Goal: Information Seeking & Learning: Learn about a topic

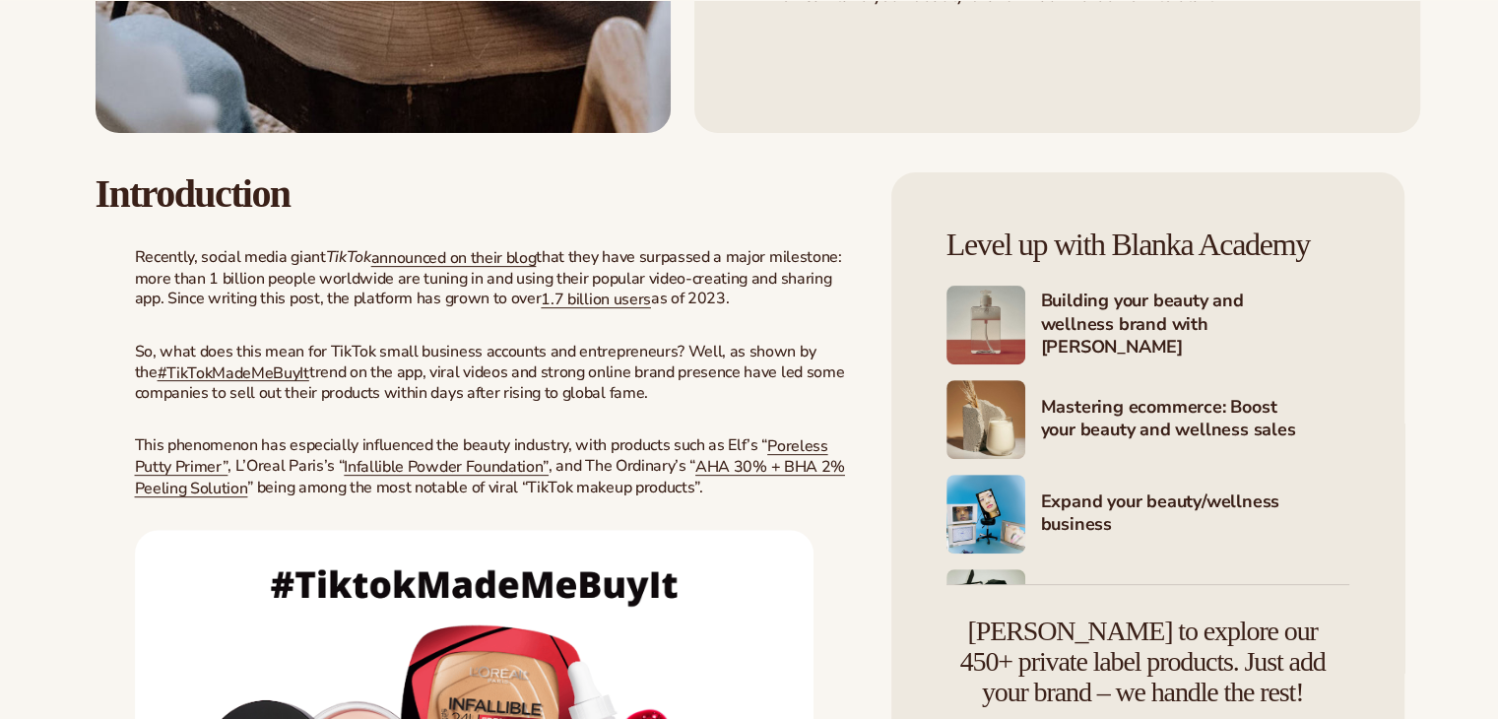
scroll to position [630, 0]
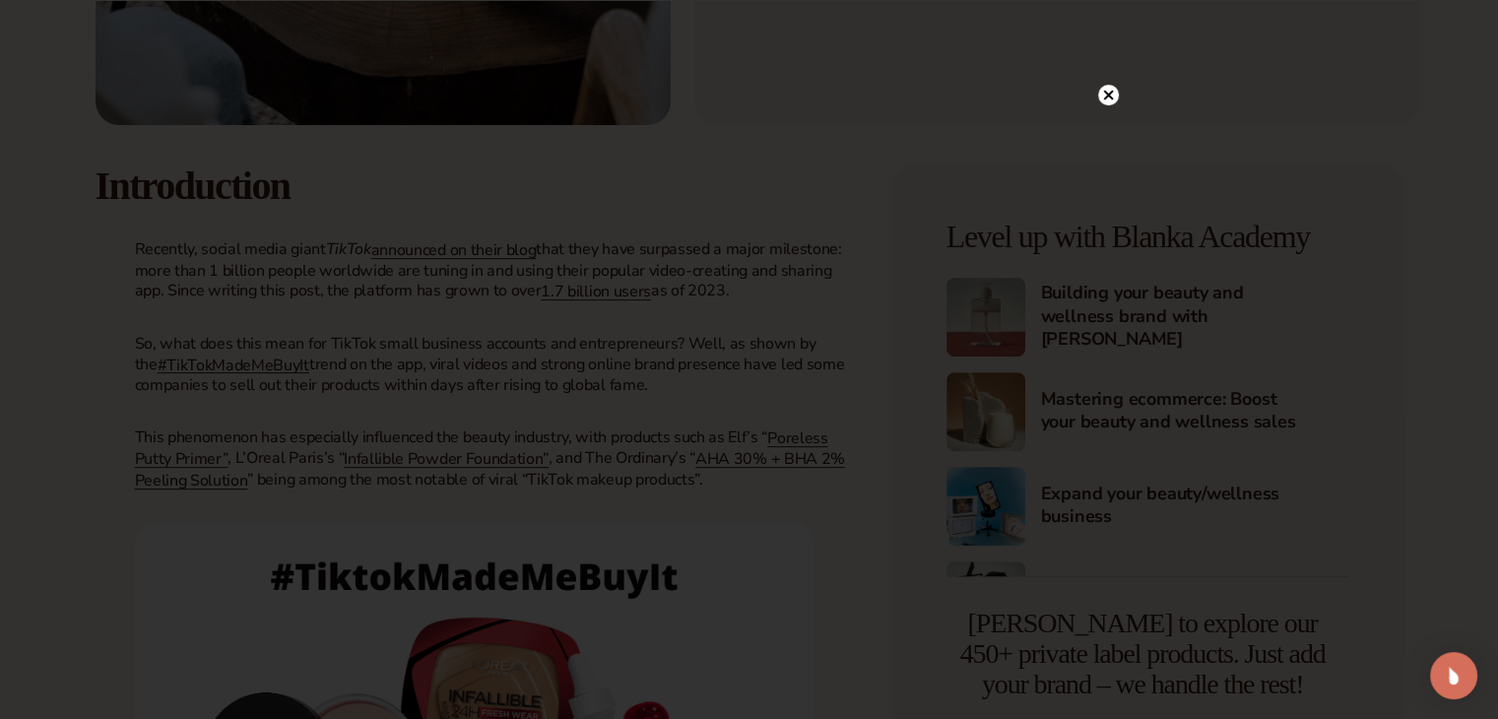
click at [1104, 88] on circle at bounding box center [1108, 95] width 21 height 21
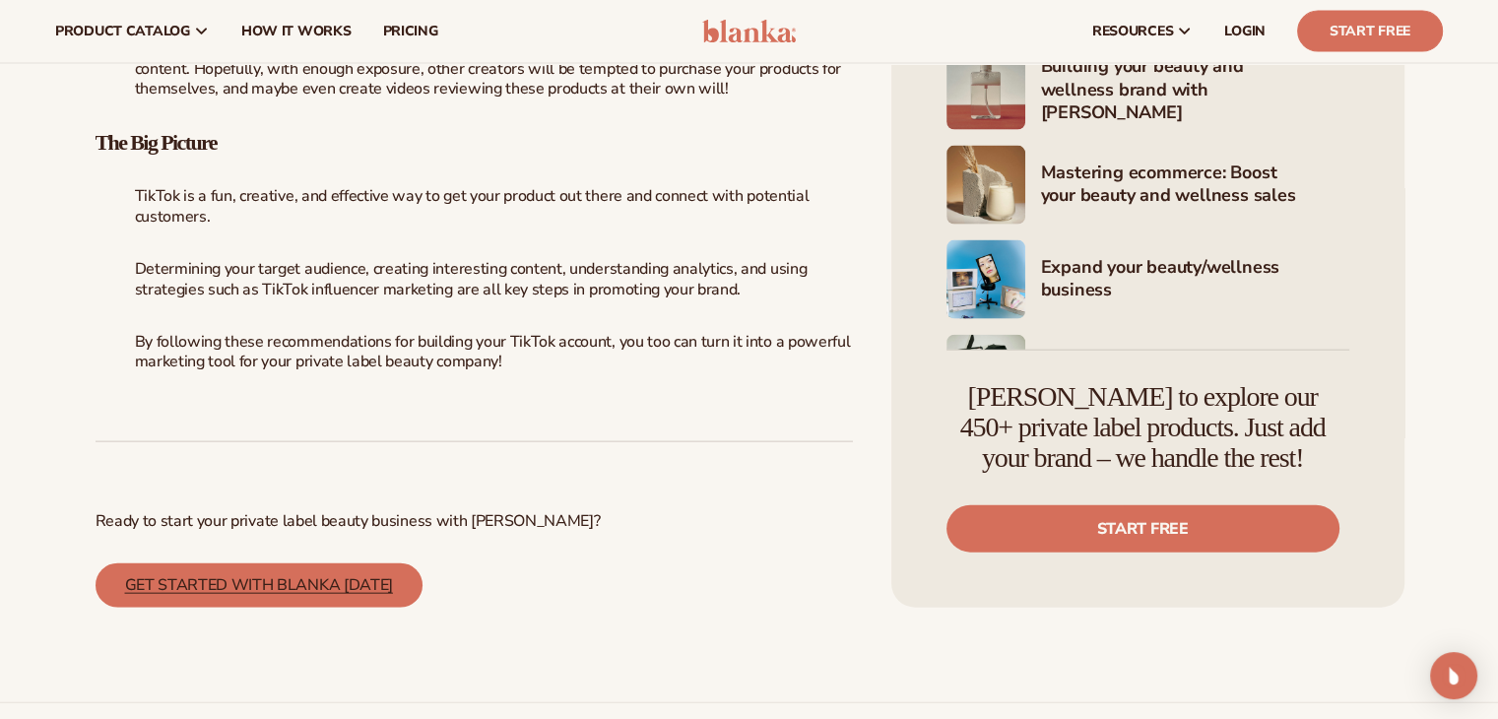
scroll to position [11820, 0]
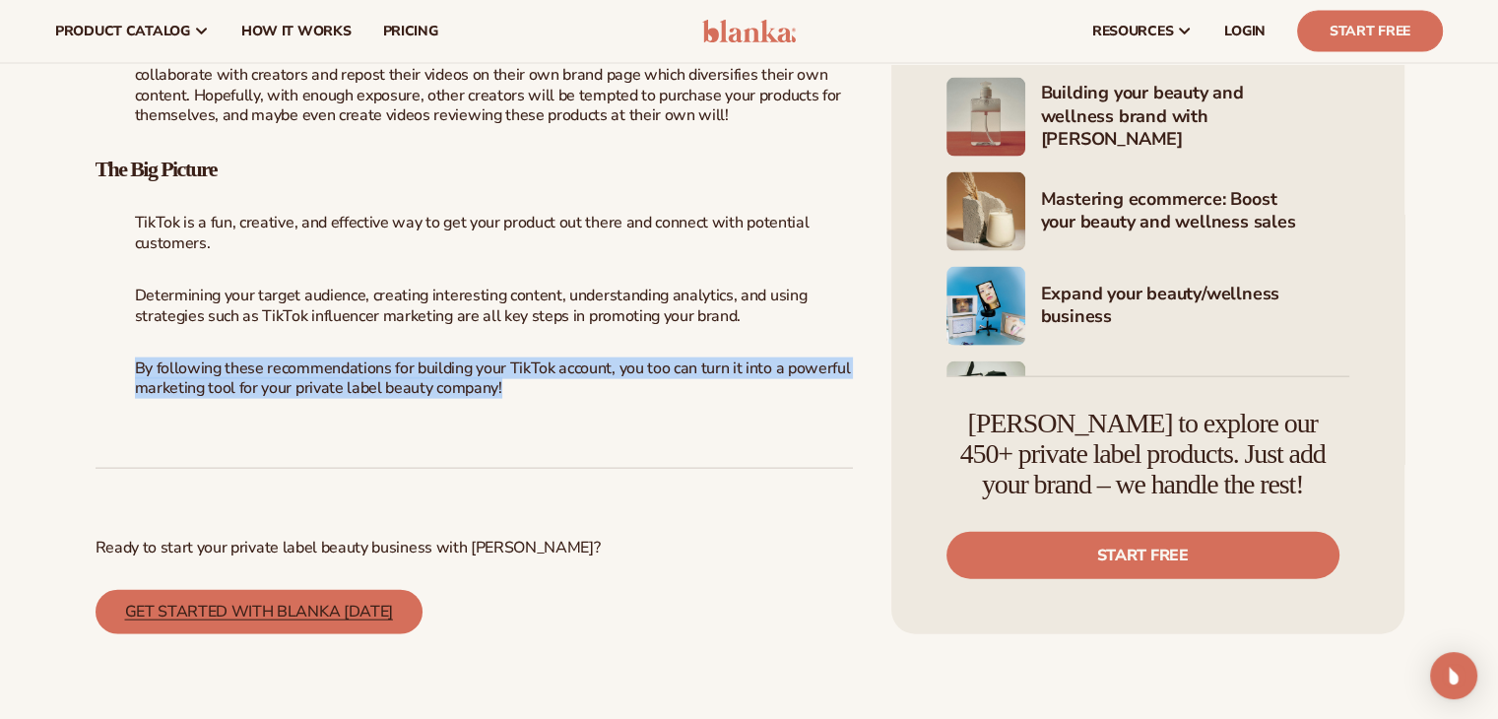
drag, startPoint x: 134, startPoint y: 350, endPoint x: 521, endPoint y: 367, distance: 387.5
click at [521, 367] on p "By following these recommendations for building your TikTok account, you too ca…" at bounding box center [474, 379] width 757 height 41
